Goal: Task Accomplishment & Management: Manage account settings

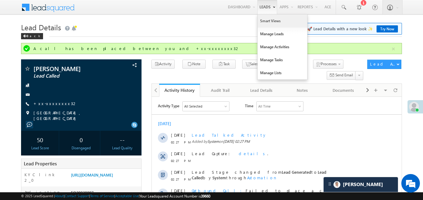
click at [269, 21] on link "Smart Views" at bounding box center [283, 21] width 50 height 13
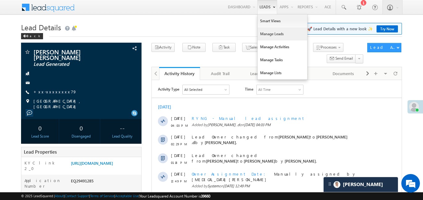
click at [277, 33] on link "Manage Leads" at bounding box center [283, 34] width 50 height 13
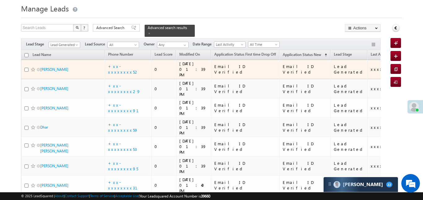
click at [120, 66] on td "+xx-xxxxxxxx52" at bounding box center [128, 70] width 46 height 20
click at [125, 60] on td "+xx-xxxxxxxx52" at bounding box center [128, 70] width 46 height 20
click at [125, 64] on link "+xx-xxxxxxxx52" at bounding box center [123, 69] width 31 height 11
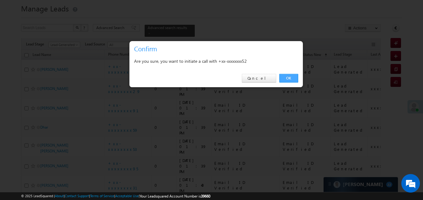
click at [293, 79] on link "OK" at bounding box center [288, 78] width 19 height 9
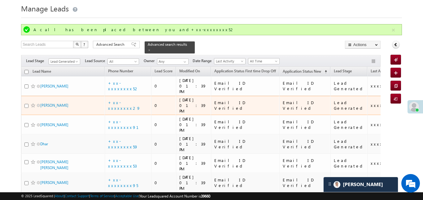
click at [132, 96] on td "+xx-xxxxxxxx29" at bounding box center [128, 106] width 46 height 20
click at [133, 100] on link "+xx-xxxxxxxx29" at bounding box center [124, 105] width 33 height 11
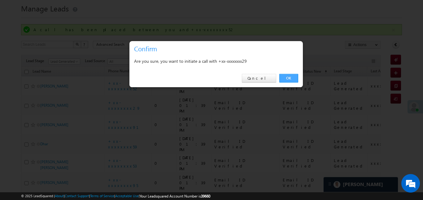
click at [294, 75] on link "OK" at bounding box center [288, 78] width 19 height 9
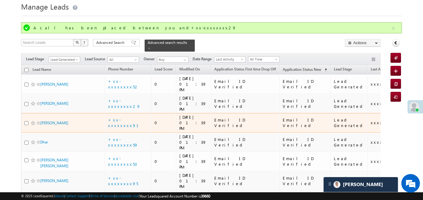
scroll to position [22, 0]
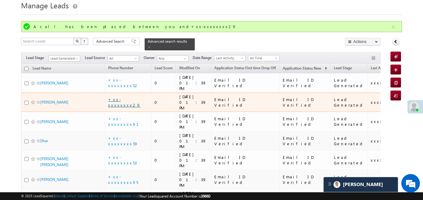
click at [134, 97] on link "+xx-xxxxxxxx29" at bounding box center [124, 102] width 33 height 11
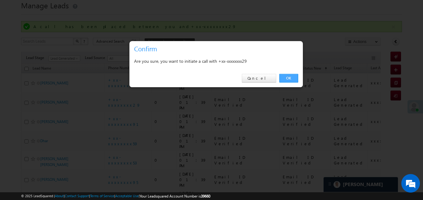
click at [286, 76] on link "OK" at bounding box center [288, 78] width 19 height 9
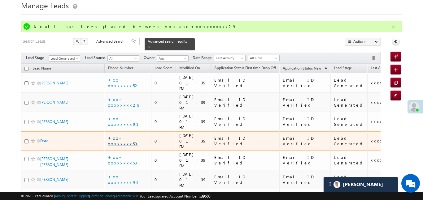
click at [128, 136] on link "+xx-xxxxxxxx59" at bounding box center [123, 141] width 30 height 11
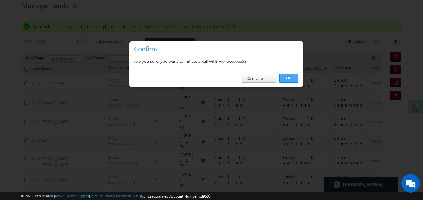
click at [290, 81] on link "OK" at bounding box center [288, 78] width 19 height 9
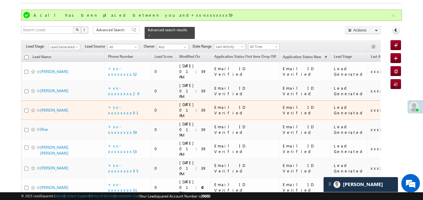
scroll to position [35, 0]
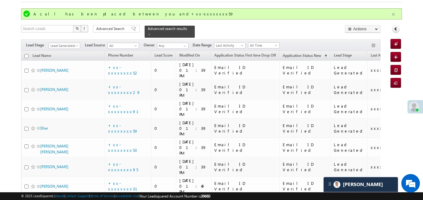
click at [392, 16] on button "button" at bounding box center [394, 15] width 8 height 8
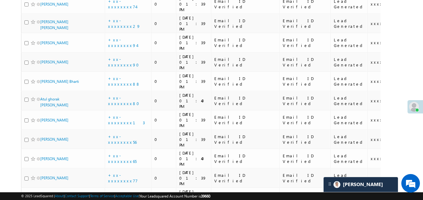
scroll to position [360, 0]
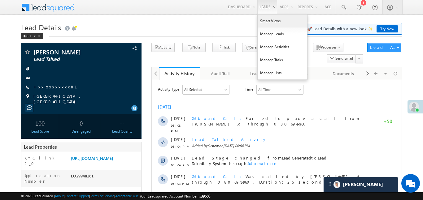
click at [271, 24] on link "Smart Views" at bounding box center [283, 21] width 50 height 13
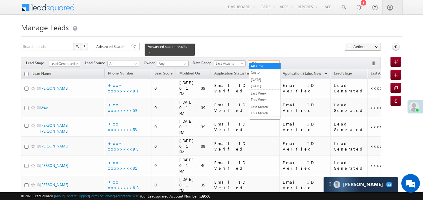
click at [273, 61] on span "All Time" at bounding box center [262, 64] width 29 height 6
drag, startPoint x: 110, startPoint y: 52, endPoint x: 110, endPoint y: 49, distance: 3.2
click at [110, 49] on span "Advanced Search" at bounding box center [111, 47] width 30 height 6
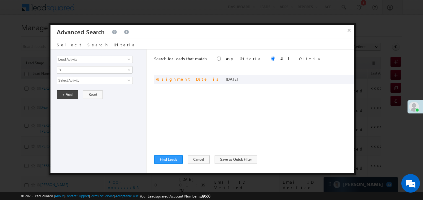
drag, startPoint x: 345, startPoint y: 32, endPoint x: 325, endPoint y: 101, distance: 72.0
click at [340, 84] on div "× Advanced Search Select Search Criteria Lead Activity Task Sales Group Prospec…" at bounding box center [201, 94] width 303 height 138
click at [342, 76] on div "and Assignment Date is [DATE]" at bounding box center [254, 79] width 200 height 9
click at [342, 75] on div "and Assignment Date is [DATE]" at bounding box center [254, 79] width 200 height 9
click at [338, 81] on span at bounding box center [340, 78] width 4 height 4
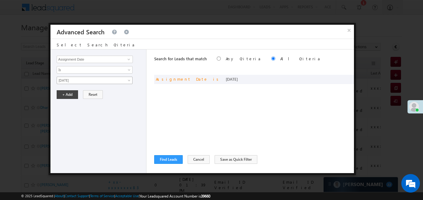
click at [89, 83] on span "[DATE]" at bounding box center [90, 81] width 67 height 6
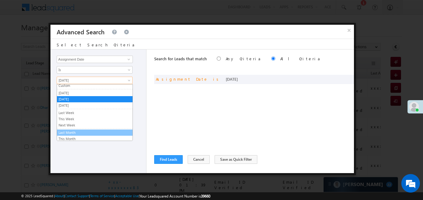
scroll to position [10, 0]
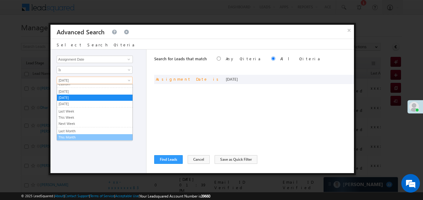
click at [65, 135] on link "This Month" at bounding box center [95, 138] width 76 height 6
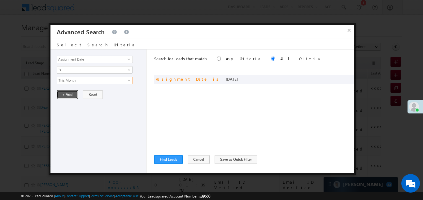
click at [64, 97] on button "+ Add" at bounding box center [67, 94] width 21 height 9
click at [175, 163] on button "Find Leads" at bounding box center [168, 159] width 28 height 9
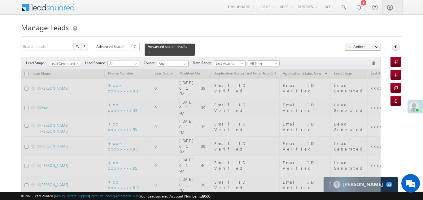
click at [71, 61] on span "Lead Generated" at bounding box center [63, 64] width 29 height 6
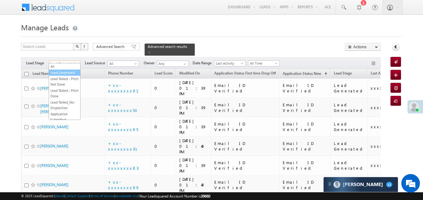
click at [68, 72] on link "Lead Generated" at bounding box center [64, 73] width 31 height 6
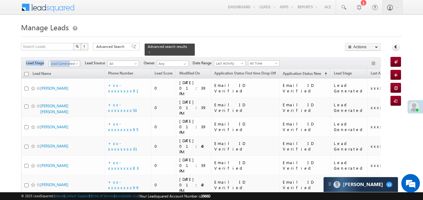
click at [70, 62] on div "Filters Lead Stage All Lead Generated Lead Talked - Pitch Not Done Lead Talked …" at bounding box center [200, 63] width 359 height 12
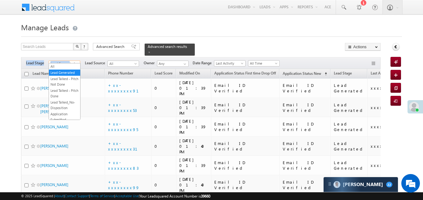
click at [70, 62] on span "Lead Generated" at bounding box center [63, 64] width 29 height 6
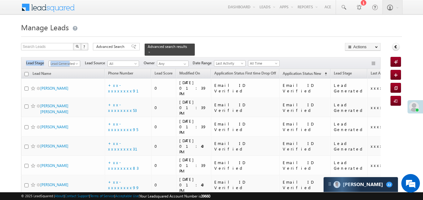
click at [69, 62] on span "Lead Generated" at bounding box center [63, 64] width 29 height 6
click at [70, 61] on span "Lead Generated" at bounding box center [63, 64] width 29 height 6
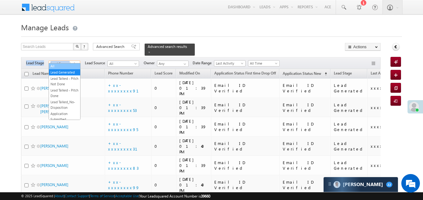
click at [62, 68] on link "All" at bounding box center [64, 66] width 31 height 6
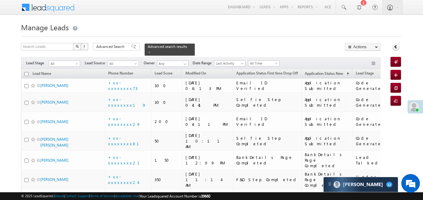
scroll to position [1212, 0]
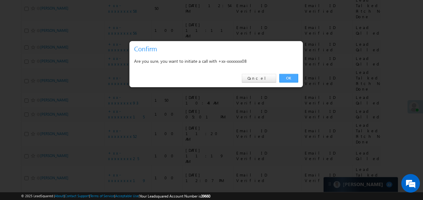
click at [293, 76] on link "OK" at bounding box center [288, 78] width 19 height 9
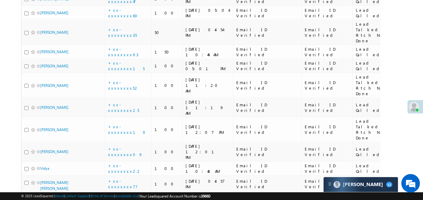
scroll to position [1277, 0]
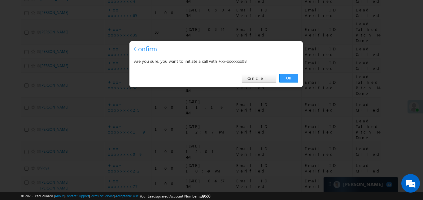
drag, startPoint x: 295, startPoint y: 81, endPoint x: 278, endPoint y: 68, distance: 21.2
click at [294, 81] on link "OK" at bounding box center [288, 78] width 19 height 9
